Goal: Obtain resource: Obtain resource

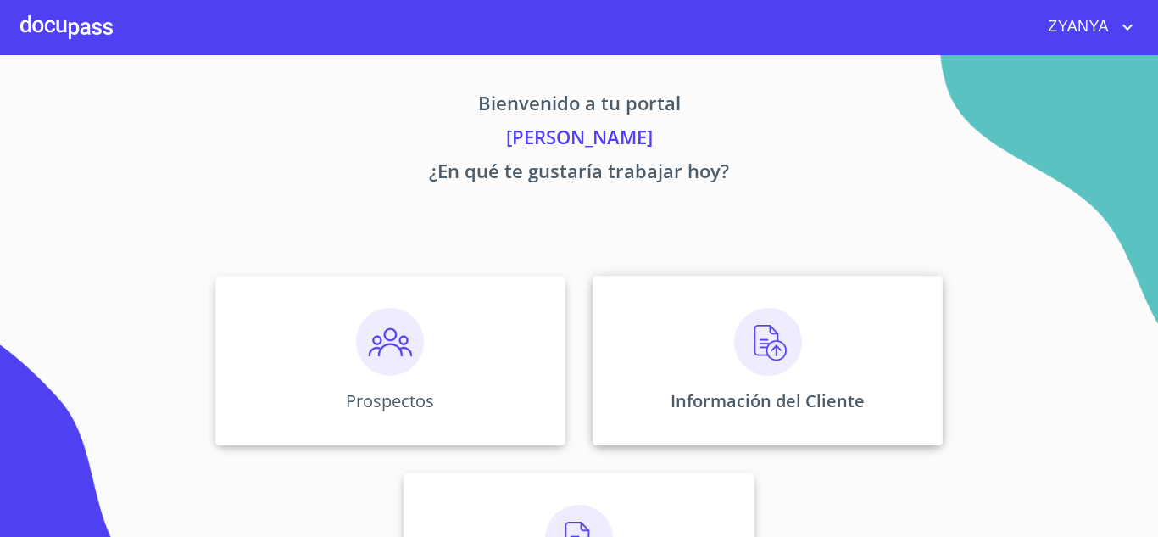
click at [706, 344] on div "Información del Cliente" at bounding box center [768, 361] width 350 height 170
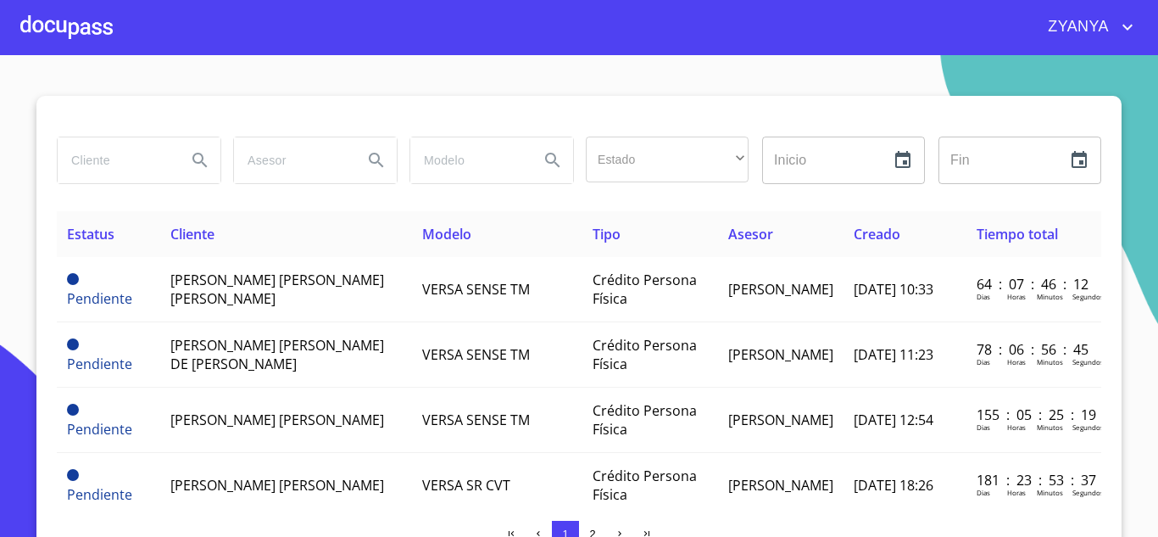
click at [105, 167] on input "search" at bounding box center [115, 160] width 115 height 46
type input "z"
type input "[PERSON_NAME]"
click at [205, 148] on button "Search" at bounding box center [200, 160] width 41 height 41
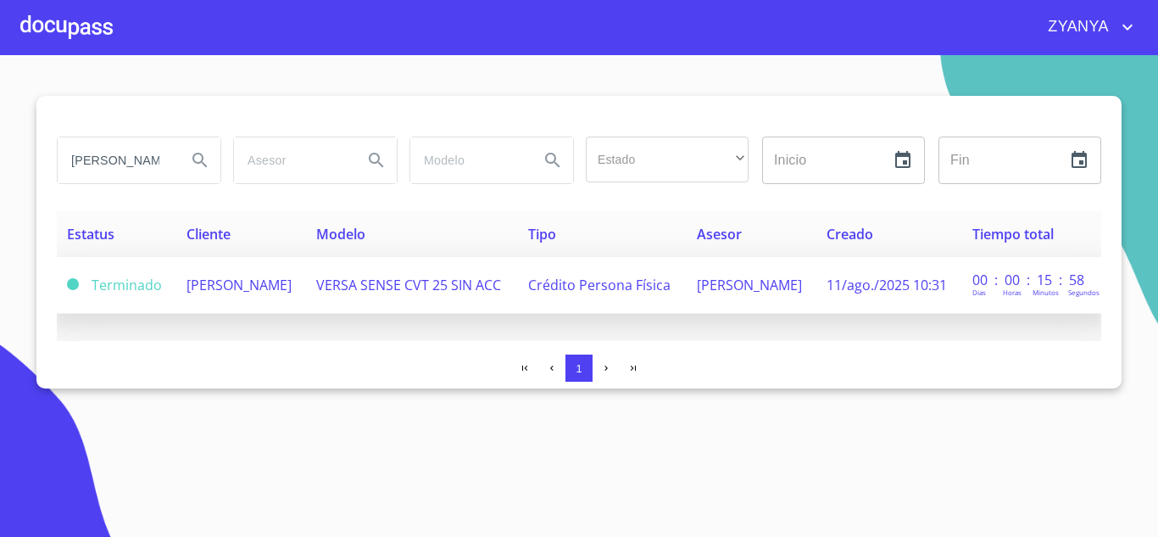
click at [476, 284] on span "VERSA SENSE CVT 25 SIN ACC" at bounding box center [408, 285] width 185 height 19
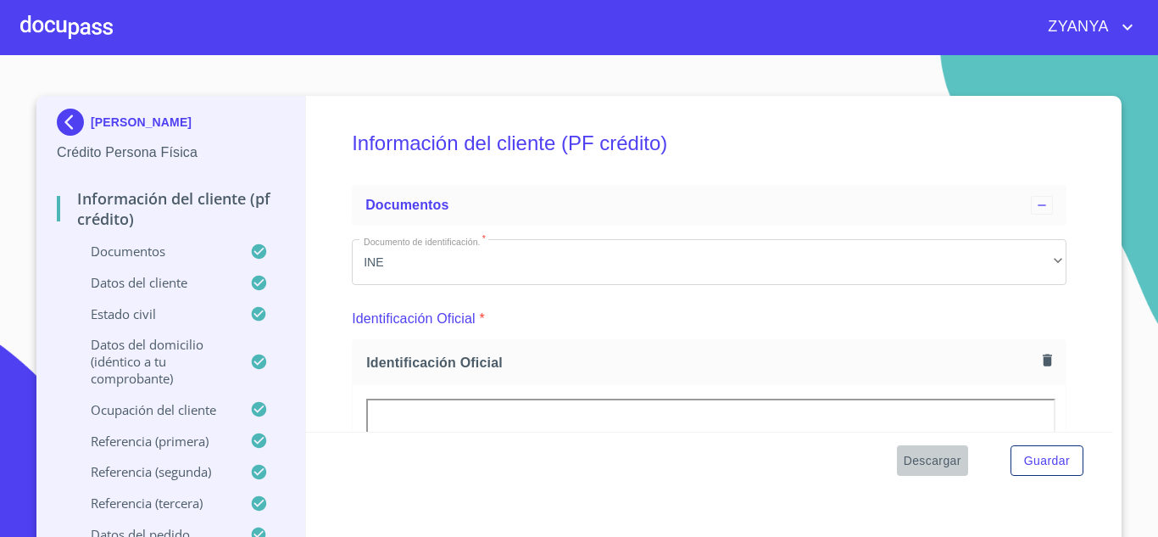
click at [925, 457] on span "Descargar" at bounding box center [933, 460] width 58 height 21
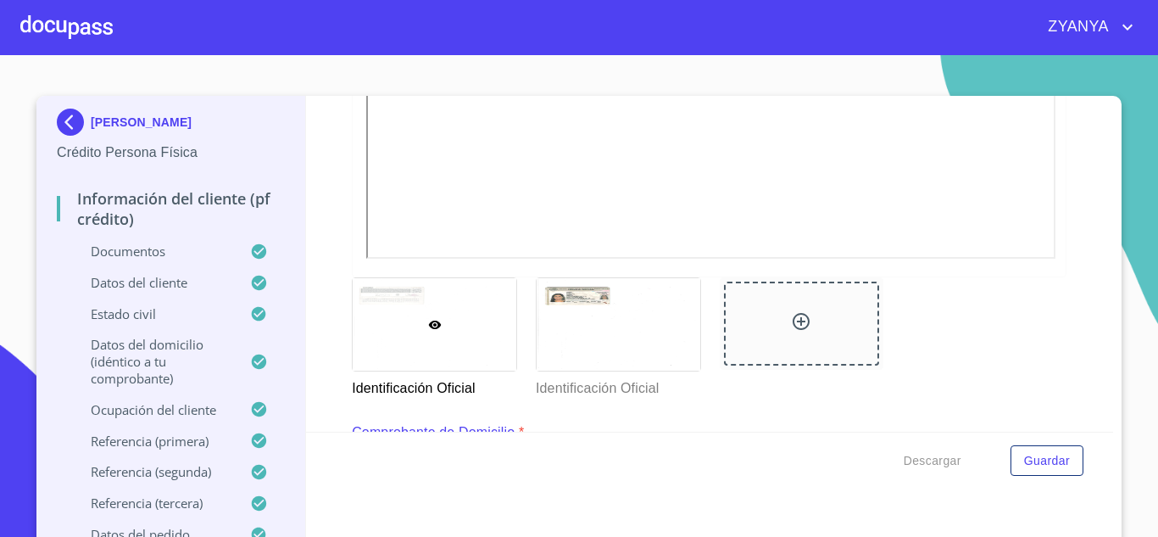
scroll to position [594, 0]
click at [124, 31] on div "ZYANYA" at bounding box center [625, 27] width 1025 height 27
click at [103, 31] on div at bounding box center [66, 27] width 92 height 54
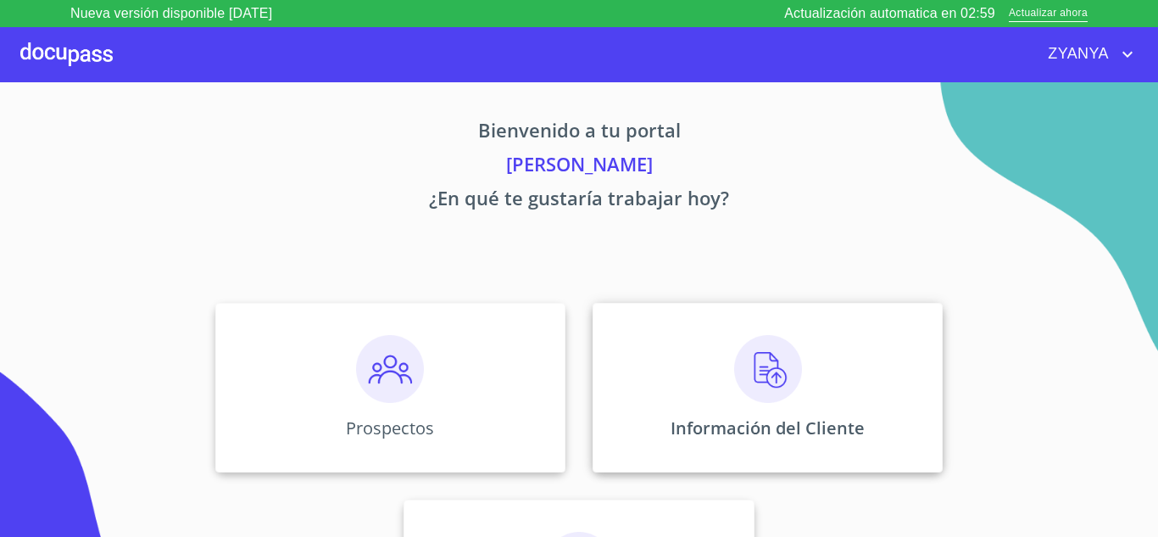
click at [824, 374] on div "Información del Cliente" at bounding box center [768, 388] width 350 height 170
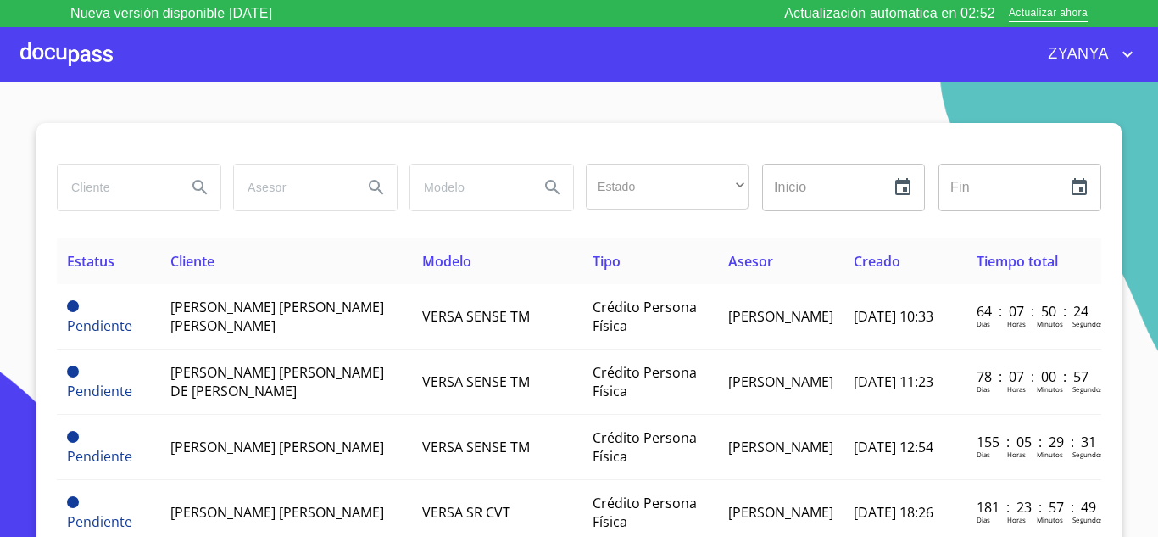
click at [128, 181] on input "search" at bounding box center [115, 188] width 115 height 46
type input "[PERSON_NAME]"
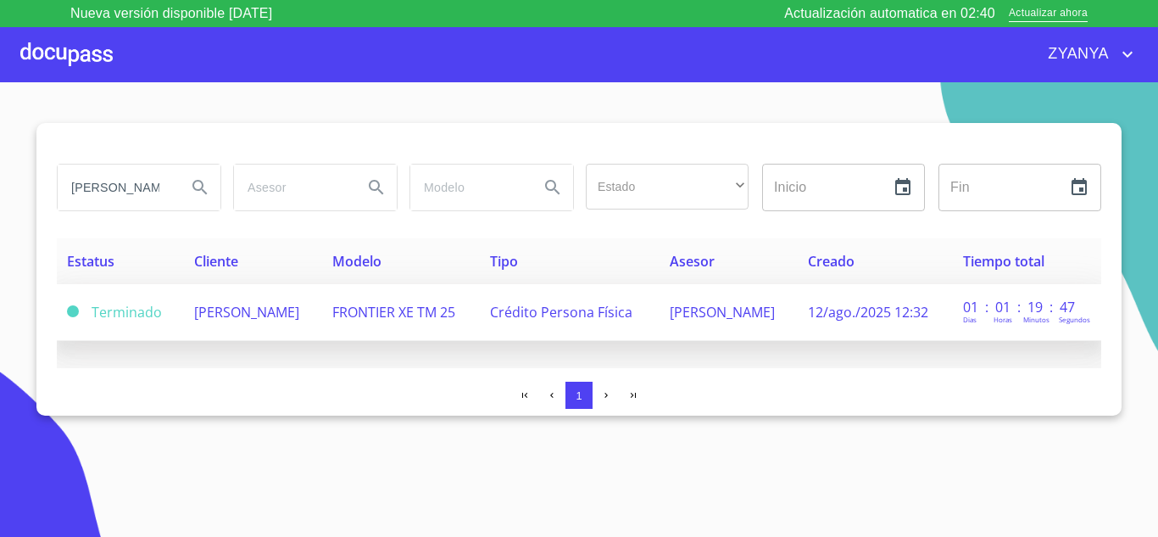
click at [263, 310] on span "[PERSON_NAME]" at bounding box center [246, 312] width 105 height 19
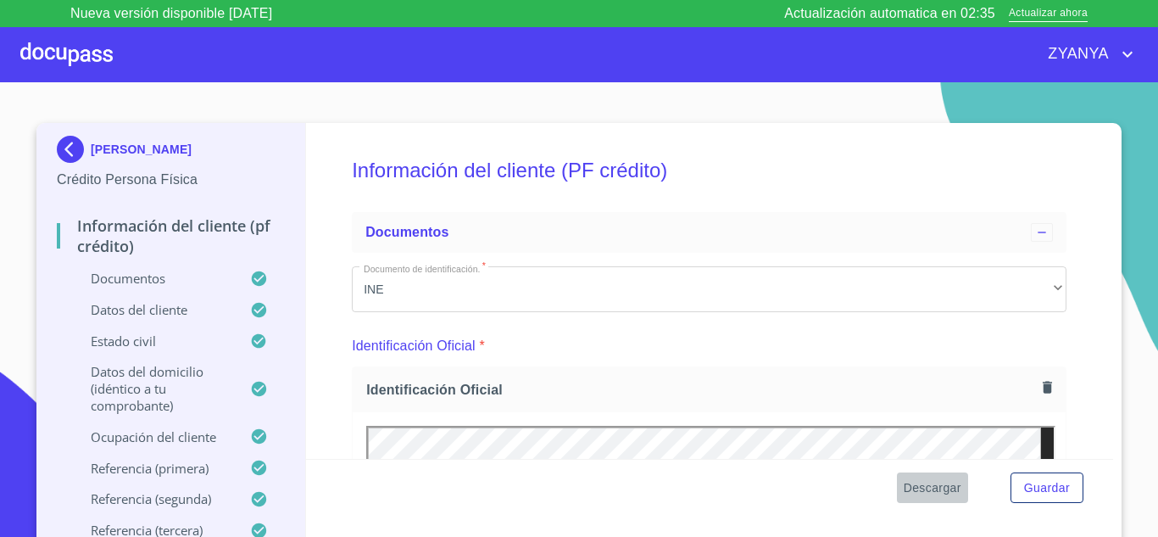
click at [935, 481] on span "Descargar" at bounding box center [933, 487] width 58 height 21
